Goal: Browse casually

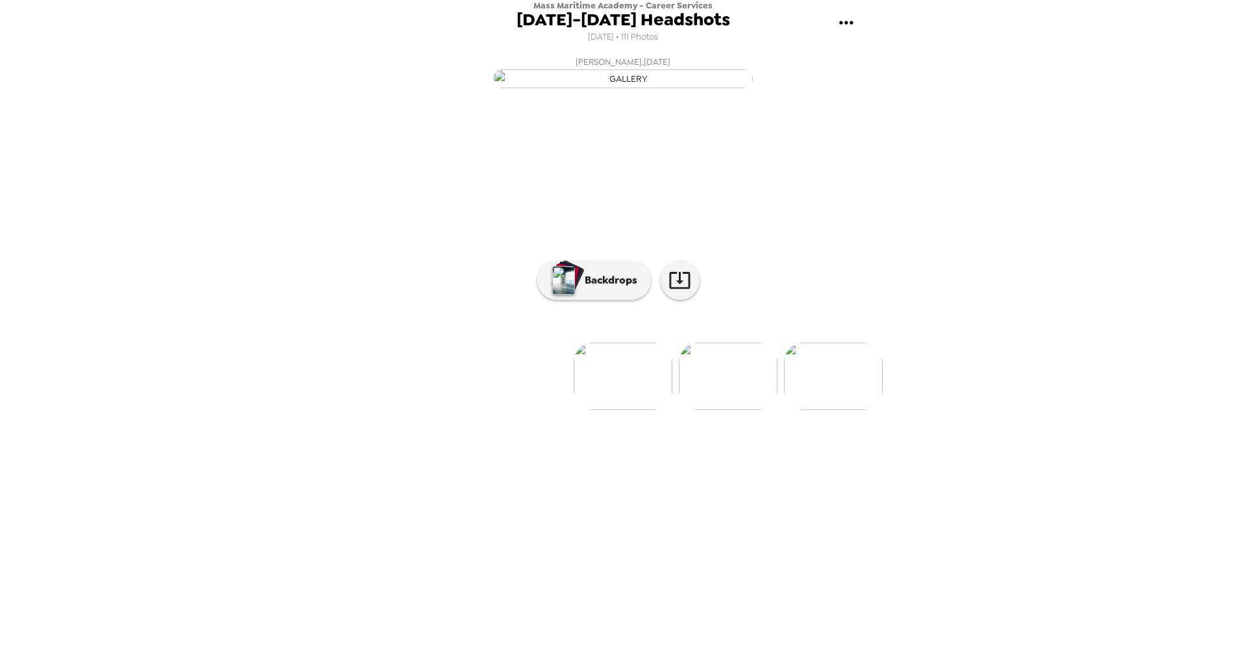
click at [524, 410] on li at bounding box center [517, 376] width 99 height 67
click at [716, 410] on img at bounding box center [728, 376] width 99 height 67
click at [668, 410] on img at bounding box center [690, 376] width 99 height 67
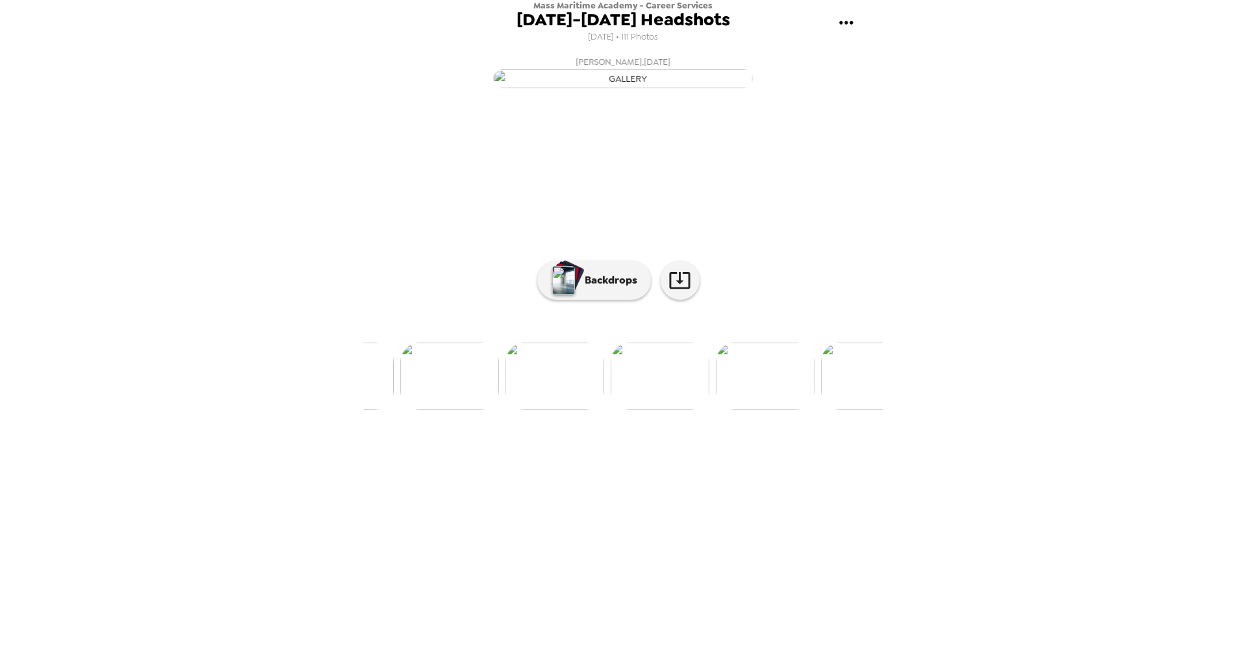
click at [455, 410] on img at bounding box center [449, 376] width 99 height 67
click at [533, 410] on img at bounding box center [532, 376] width 99 height 67
click at [694, 410] on img at bounding box center [705, 376] width 99 height 67
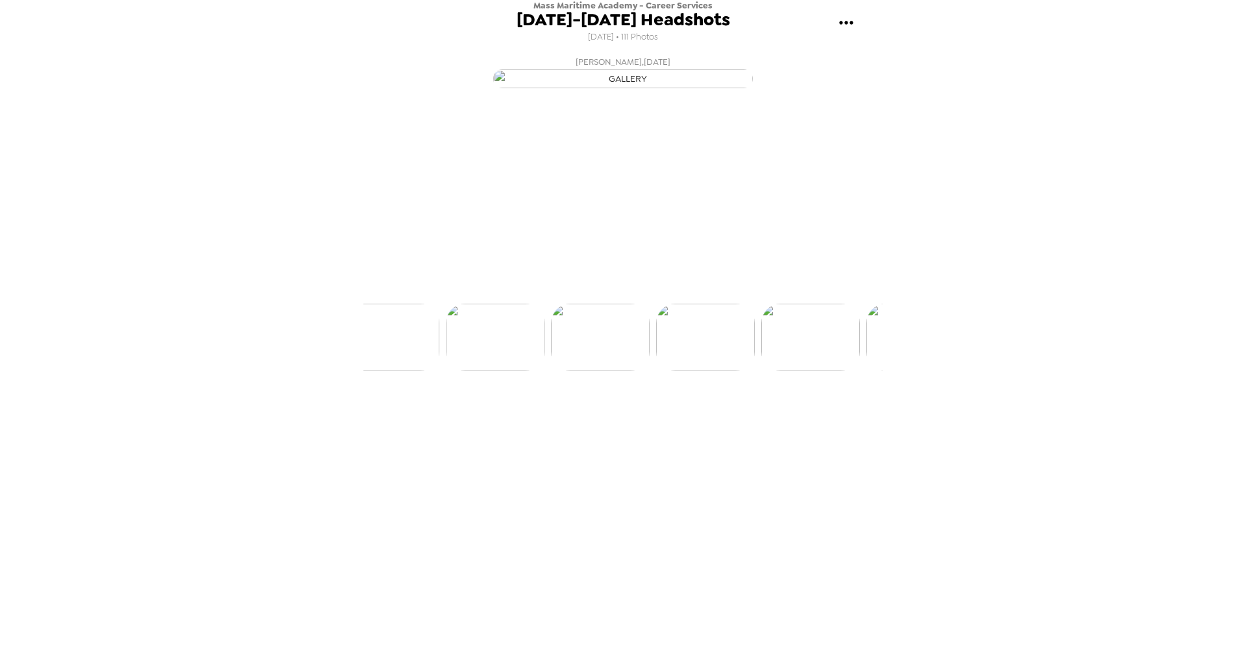
scroll to position [0, 11241]
click at [684, 289] on icon at bounding box center [679, 280] width 21 height 17
click at [577, 293] on div "button" at bounding box center [569, 276] width 32 height 33
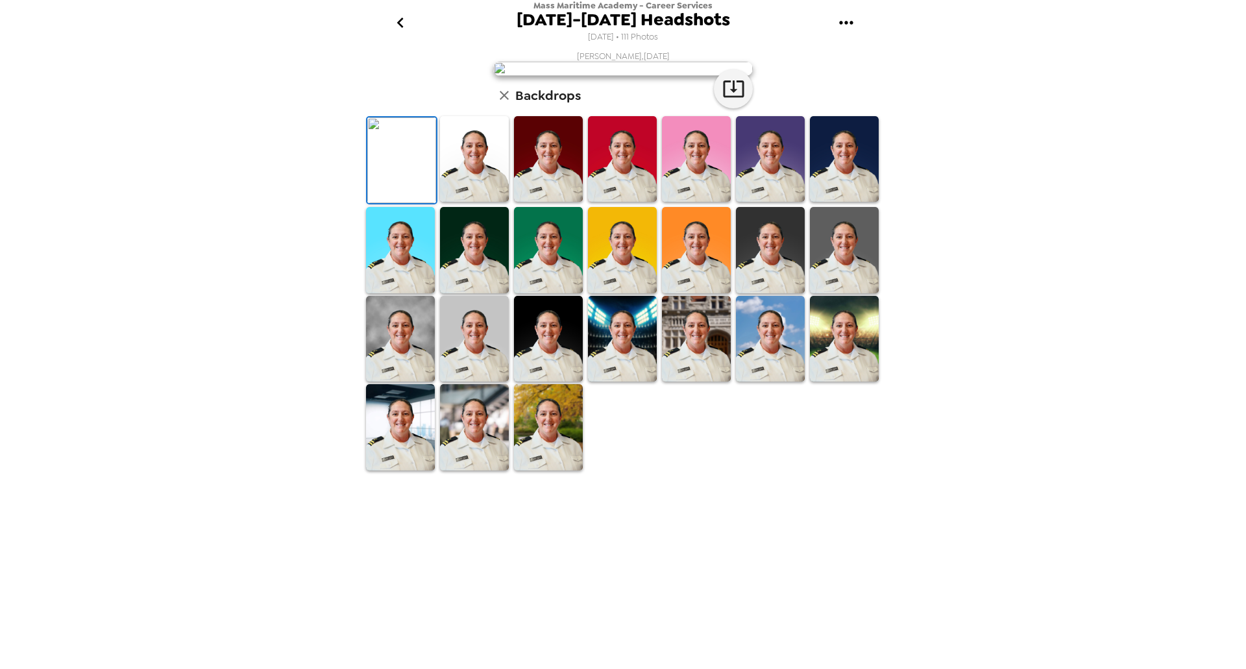
scroll to position [111, 0]
click at [468, 470] on img at bounding box center [474, 427] width 69 height 86
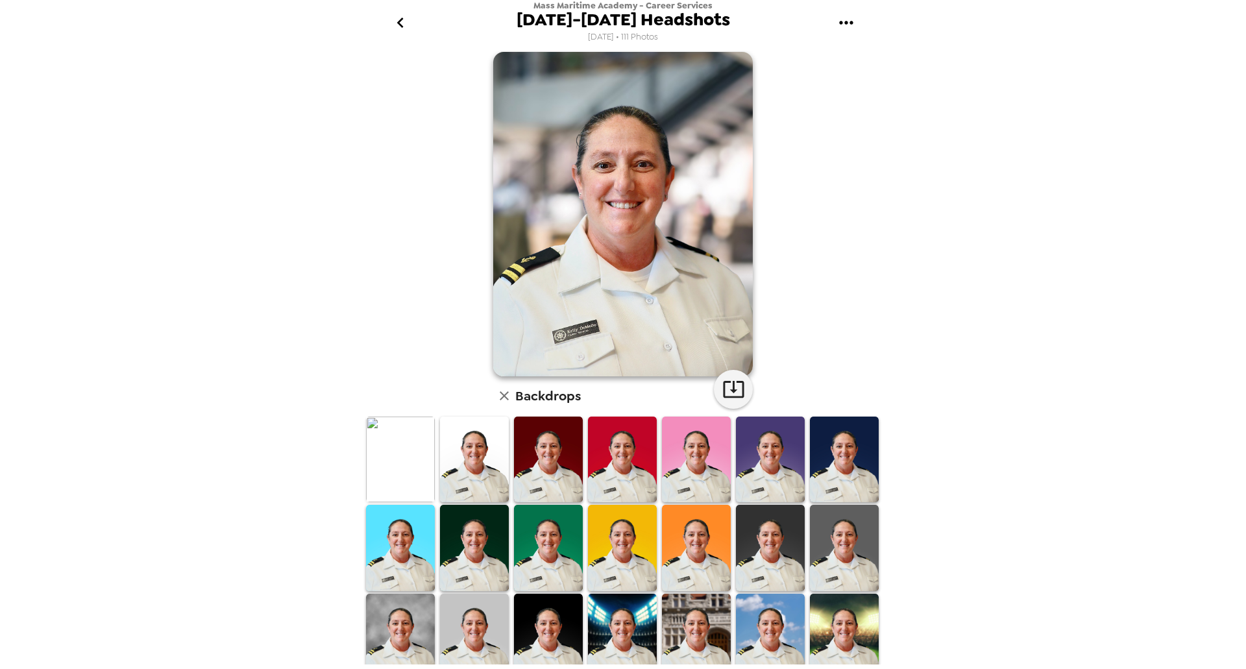
scroll to position [0, 0]
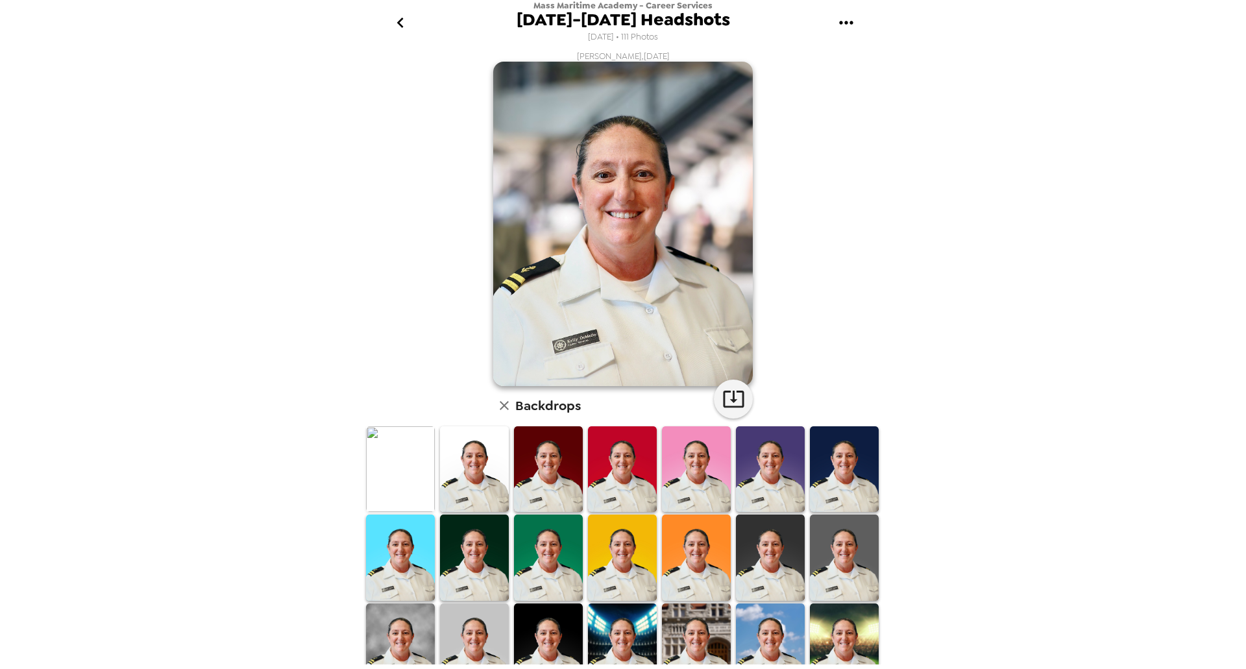
click at [460, 465] on img at bounding box center [474, 469] width 69 height 86
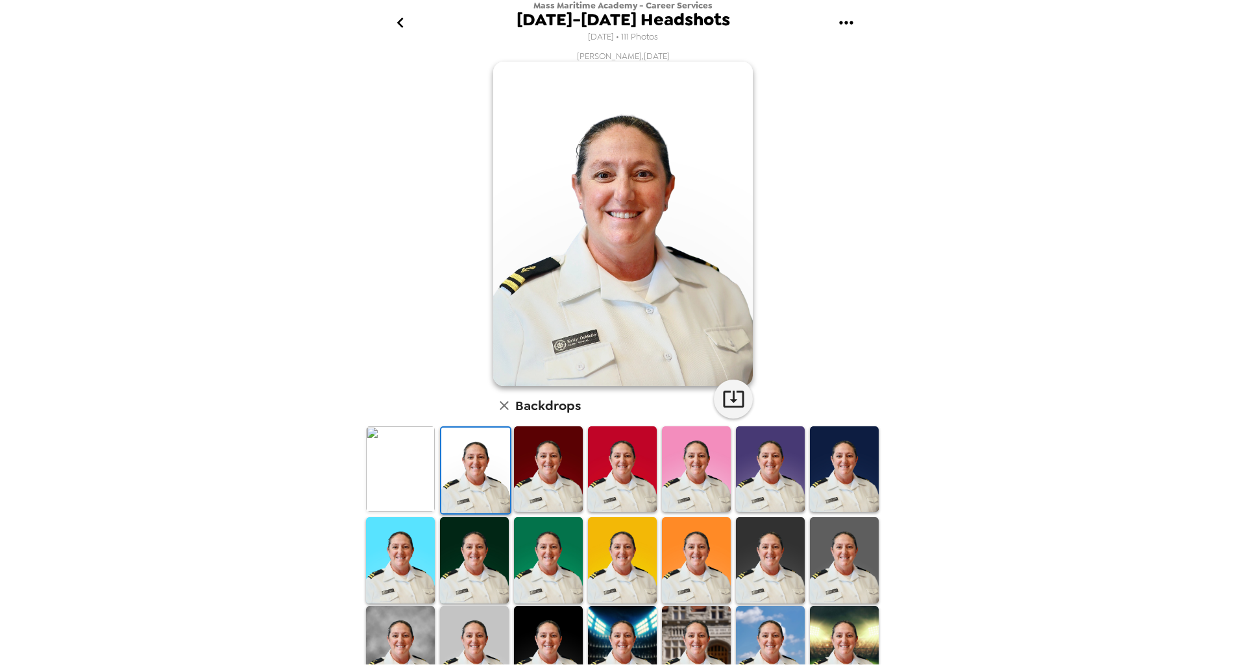
click at [390, 468] on img at bounding box center [400, 469] width 69 height 86
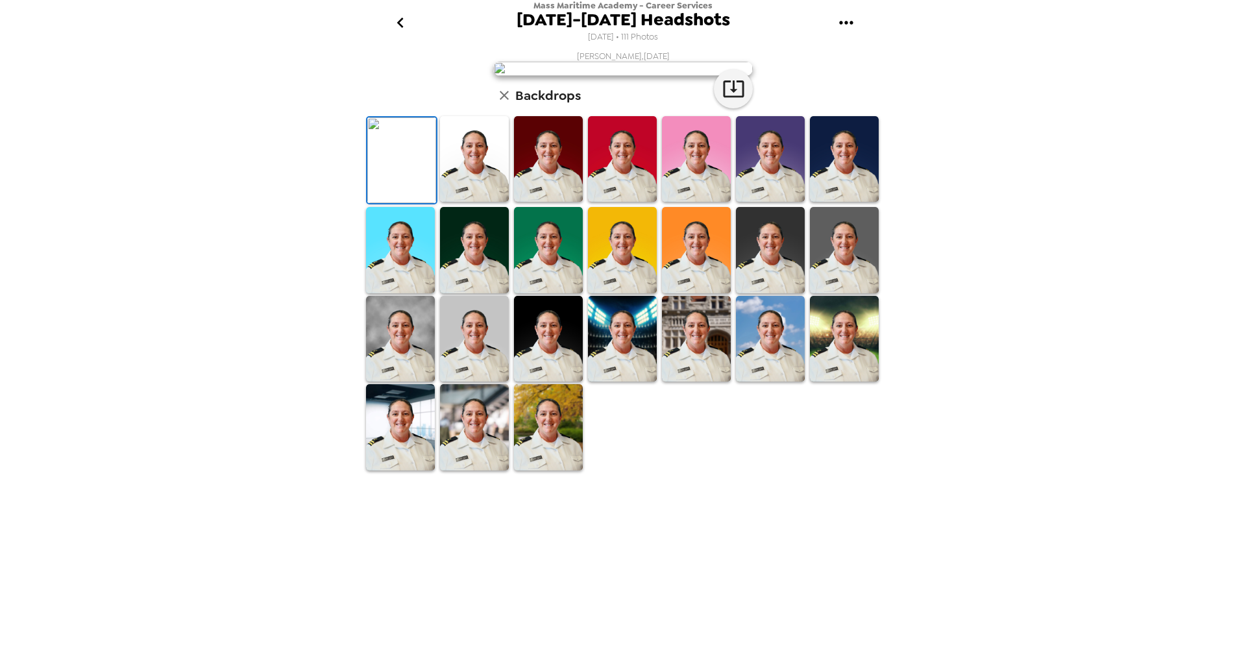
scroll to position [111, 0]
click at [413, 382] on img at bounding box center [400, 339] width 69 height 86
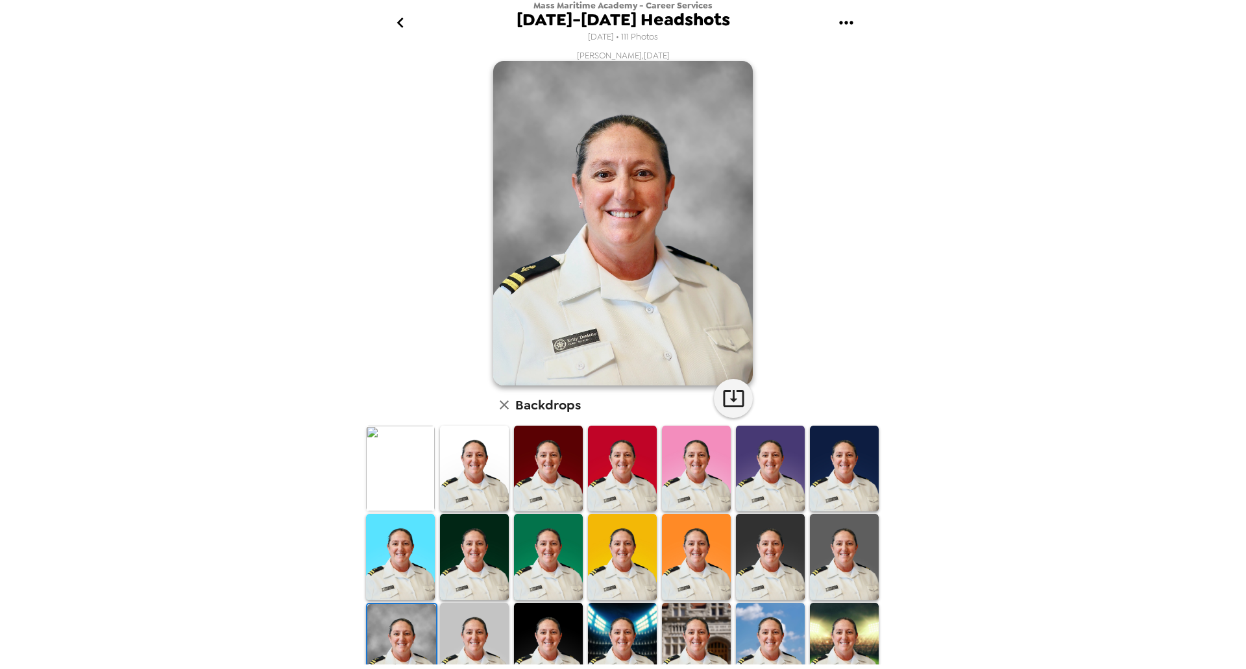
scroll to position [0, 0]
click at [383, 459] on img at bounding box center [400, 469] width 69 height 86
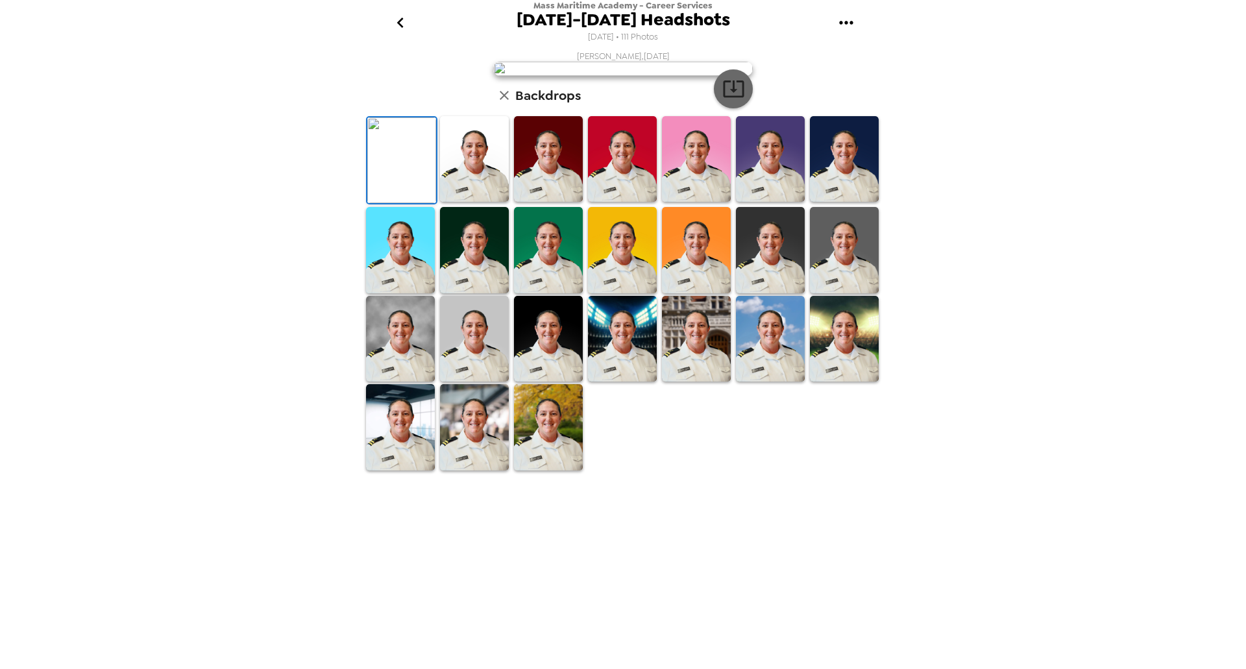
click at [726, 100] on icon "button" at bounding box center [733, 88] width 23 height 23
click at [403, 20] on icon "go back" at bounding box center [400, 22] width 21 height 21
click at [413, 20] on button "go back" at bounding box center [400, 23] width 42 height 42
click at [412, 19] on button "go back" at bounding box center [400, 23] width 42 height 42
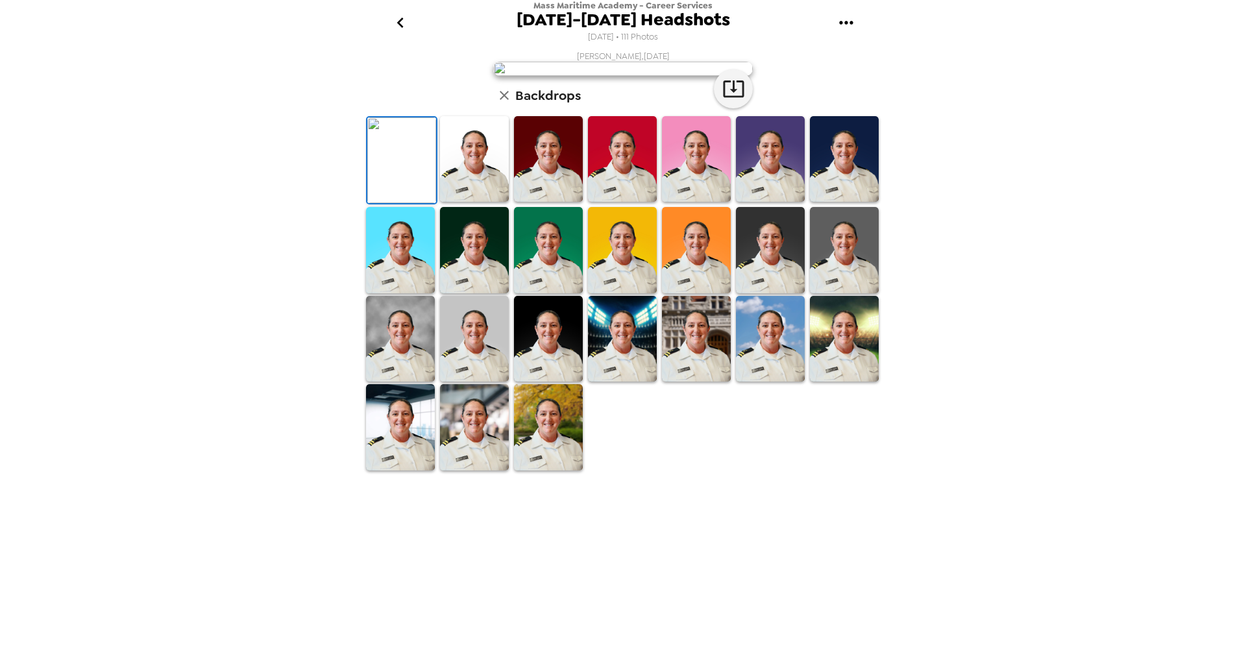
click at [884, 84] on div "Mass Maritime Academy - Career Services [DATE]-[DATE] Headshots [DATE] • 111 Ph…" at bounding box center [623, 334] width 1246 height 669
click at [402, 21] on icon "go back" at bounding box center [400, 22] width 21 height 21
click at [399, 17] on icon "go back" at bounding box center [400, 22] width 21 height 21
click at [619, 76] on img at bounding box center [623, 69] width 260 height 14
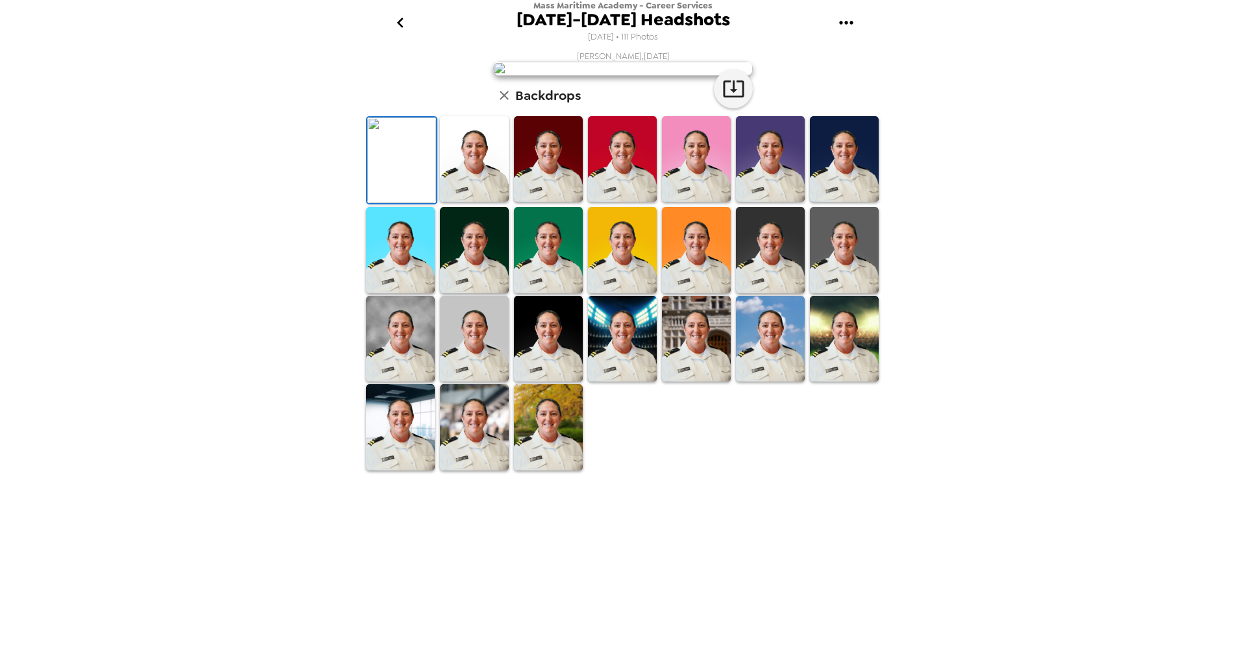
click at [498, 106] on button "button" at bounding box center [504, 95] width 22 height 22
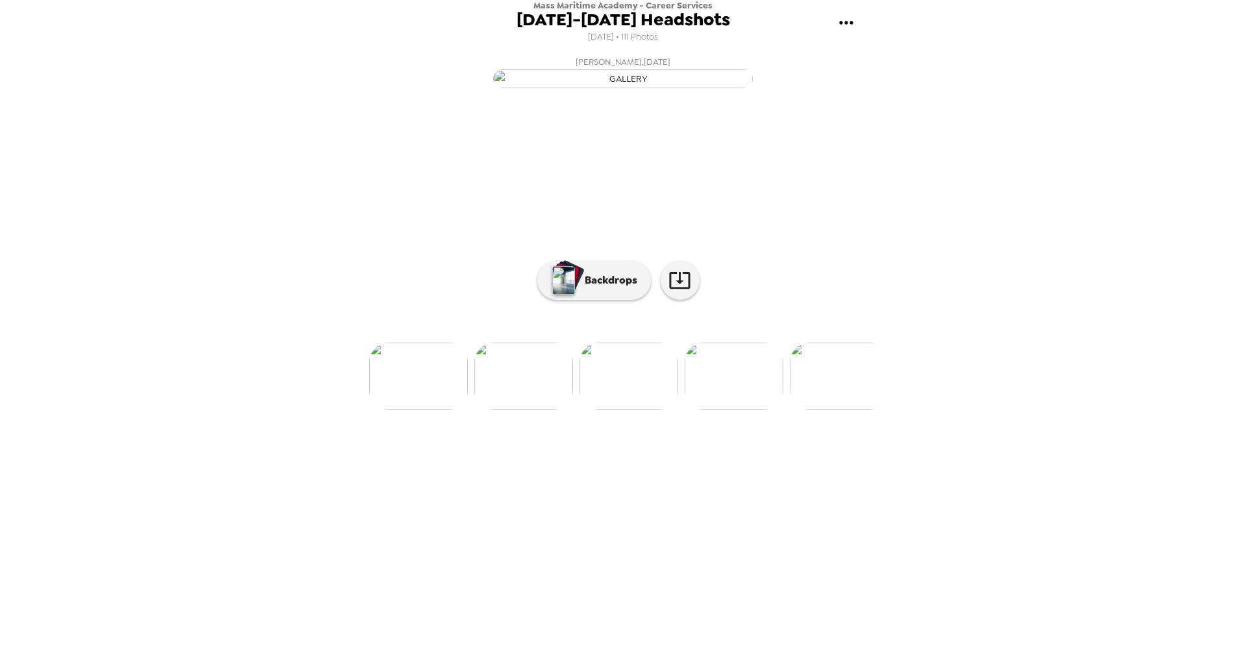
scroll to position [0, 11562]
drag, startPoint x: 733, startPoint y: 505, endPoint x: 721, endPoint y: 507, distance: 12.4
click at [733, 410] on li at bounding box center [728, 376] width 99 height 67
click at [607, 410] on img at bounding box center [623, 376] width 99 height 67
